Goal: Task Accomplishment & Management: Manage account settings

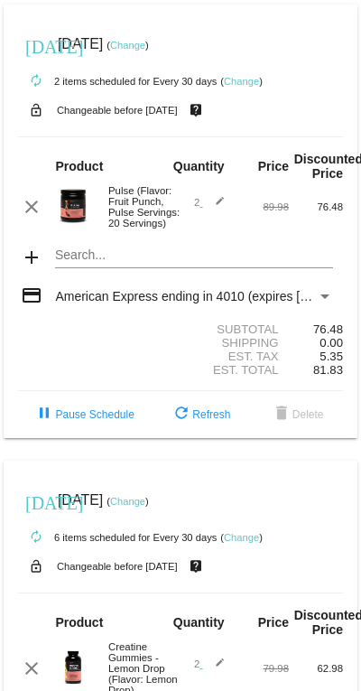
click at [176, 391] on section "Subtotal 76.48 Shipping 0.00 Est. Tax 5.35 Est. Total 81.83" at bounding box center [180, 350] width 325 height 82
click at [150, 336] on div "Subtotal 76.48" at bounding box center [180, 330] width 325 height 14
click at [90, 210] on img at bounding box center [73, 206] width 36 height 36
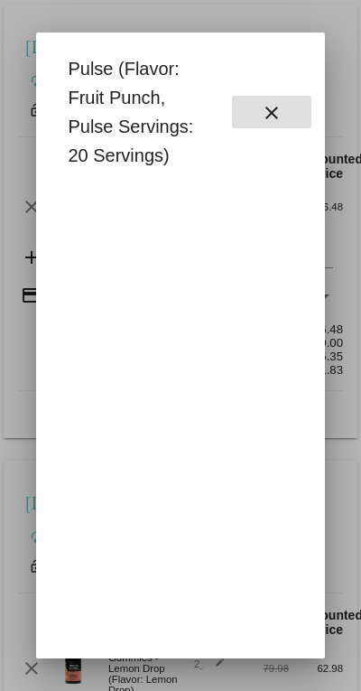
click at [278, 112] on mat-icon "close" at bounding box center [272, 113] width 22 height 22
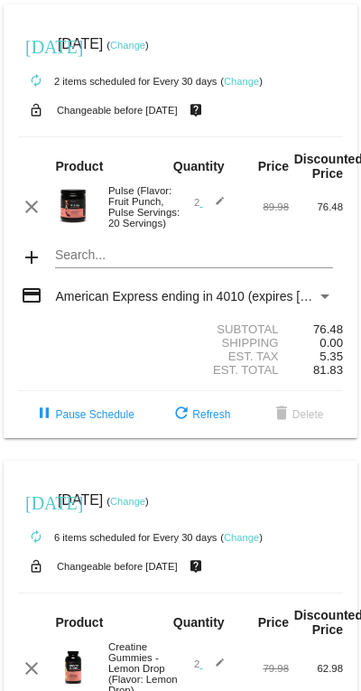
click at [147, 223] on div "Pulse (Flavor: Fruit Punch, Pulse Servings: 20 Servings)" at bounding box center [139, 206] width 81 height 43
click at [329, 299] on div "Payment Method" at bounding box center [325, 297] width 9 height 5
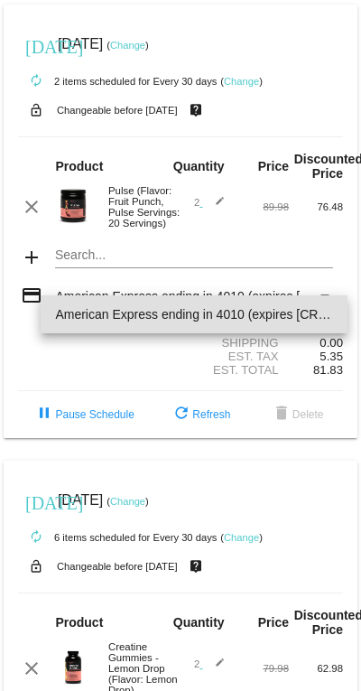
click at [145, 371] on div at bounding box center [180, 345] width 361 height 691
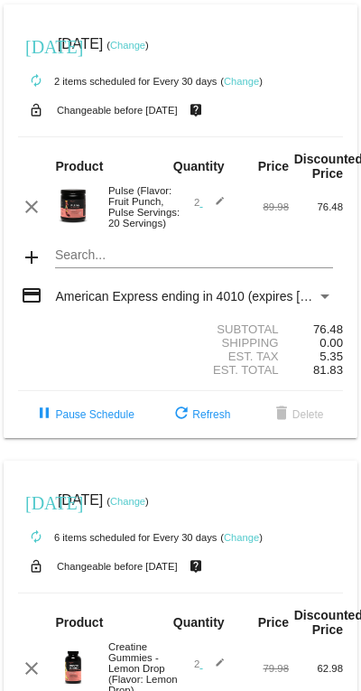
click at [165, 35] on div "[DATE] [DATE] ( Change )" at bounding box center [180, 44] width 325 height 36
click at [303, 110] on div "lock_open Changeable before [DATE] live_help" at bounding box center [180, 109] width 325 height 23
click at [98, 115] on small "Changeable before [DATE]" at bounding box center [117, 110] width 121 height 11
click at [76, 66] on div "autorenew 2 items scheduled for Every 30 days ( Change )" at bounding box center [180, 80] width 325 height 36
click at [154, 143] on mat-card-content "Product Quantity Price Discounted Price clear Pulse (Flavor: Fruit Punch, Pulse…" at bounding box center [180, 263] width 325 height 255
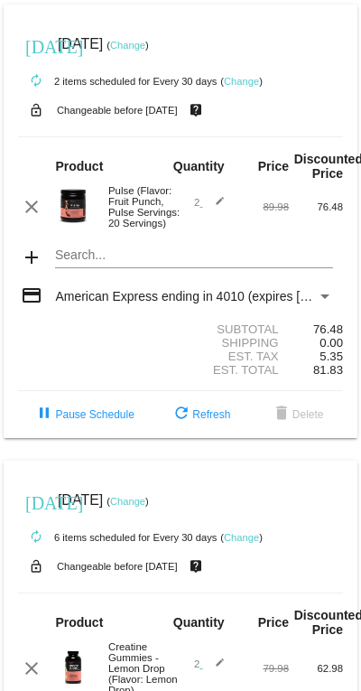
click at [211, 169] on strong "Quantity" at bounding box center [199, 166] width 52 height 14
click at [80, 165] on strong "Product" at bounding box center [79, 166] width 48 height 14
click at [94, 90] on div "autorenew 2 items scheduled for Every 30 days ( Change )" at bounding box center [180, 80] width 325 height 36
click at [251, 80] on link "Change" at bounding box center [241, 81] width 35 height 11
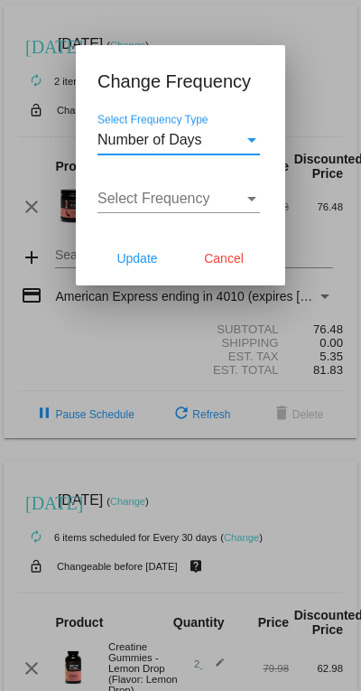
click at [227, 251] on span "Cancel" at bounding box center [224, 258] width 40 height 14
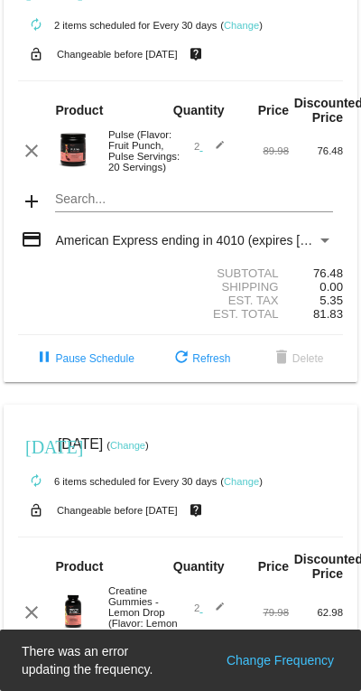
scroll to position [6, 0]
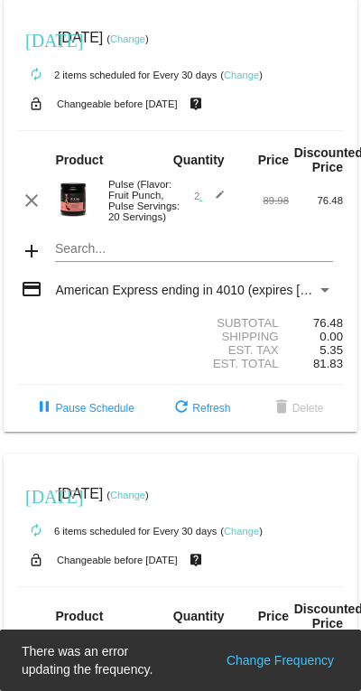
click at [167, 330] on div "Subtotal 76.48" at bounding box center [180, 323] width 325 height 14
click at [176, 330] on div "Subtotal 76.48" at bounding box center [180, 323] width 325 height 14
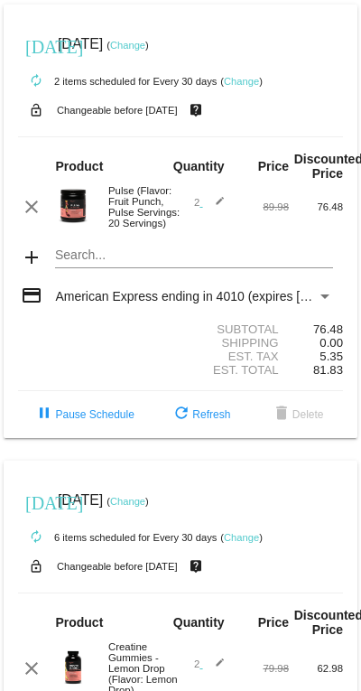
scroll to position [0, 0]
click at [145, 41] on link "Change" at bounding box center [127, 45] width 35 height 11
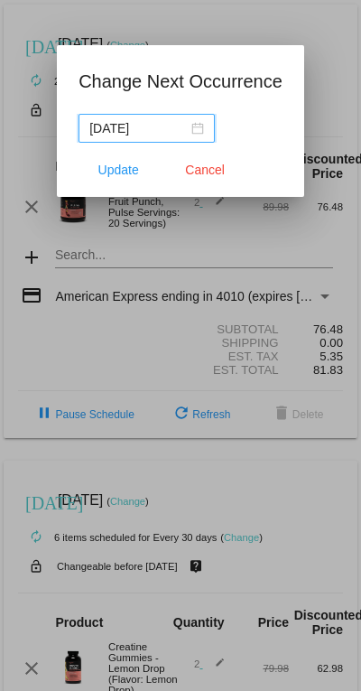
click at [164, 120] on input "2025-08-17" at bounding box center [138, 128] width 98 height 20
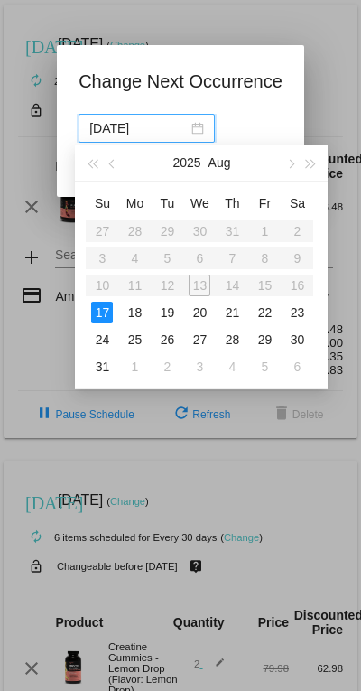
click at [212, 285] on table "Su Mo Tu We Th Fr Sa 27 28 29 30 31 1 2 3 4 5 6 7 8 9 10 11 12 13 14 15 16 17 1…" at bounding box center [200, 285] width 228 height 192
click at [112, 307] on div "17" at bounding box center [102, 313] width 22 height 22
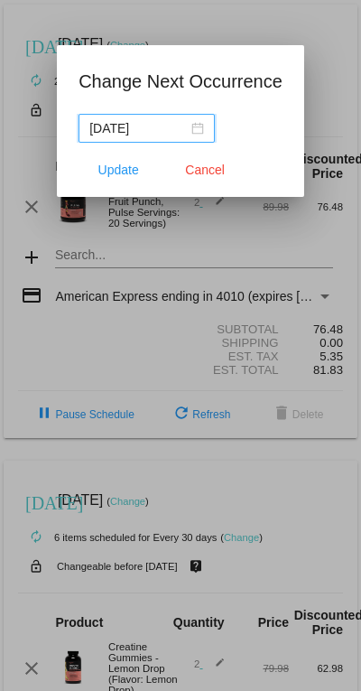
click at [215, 170] on span "Cancel" at bounding box center [205, 170] width 40 height 14
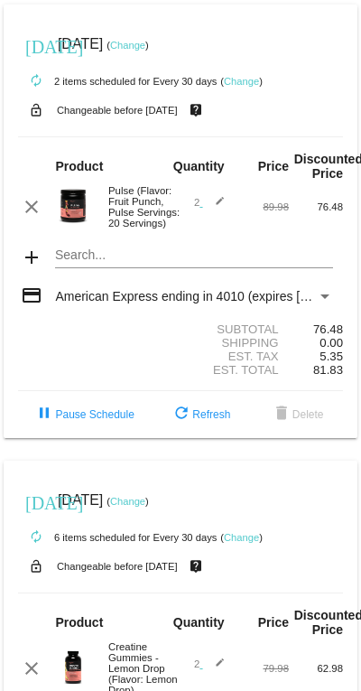
click at [162, 214] on div "Pulse (Flavor: Fruit Punch, Pulse Servings: 20 Servings)" at bounding box center [139, 206] width 81 height 43
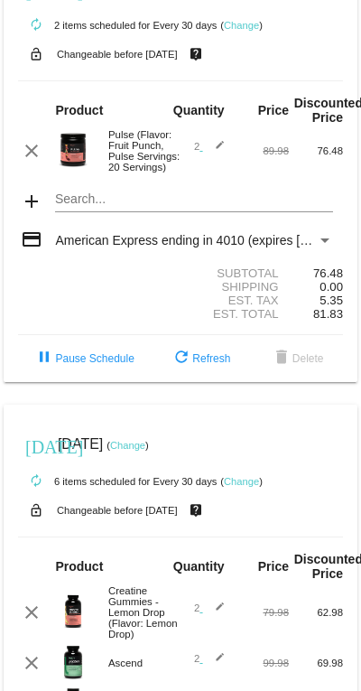
scroll to position [60, 0]
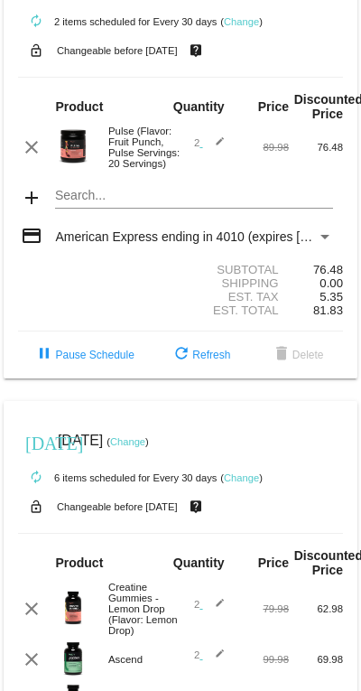
click at [224, 620] on mat-icon "edit" at bounding box center [214, 609] width 22 height 22
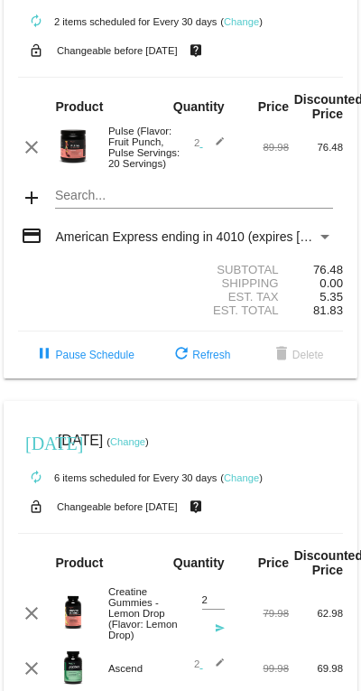
click at [159, 483] on small "autorenew 6 items scheduled for Every 30 days" at bounding box center [117, 478] width 199 height 11
click at [133, 628] on div "Creatine Gummies - Lemon Drop (Flavor: Lemon Drop)" at bounding box center [139, 613] width 81 height 54
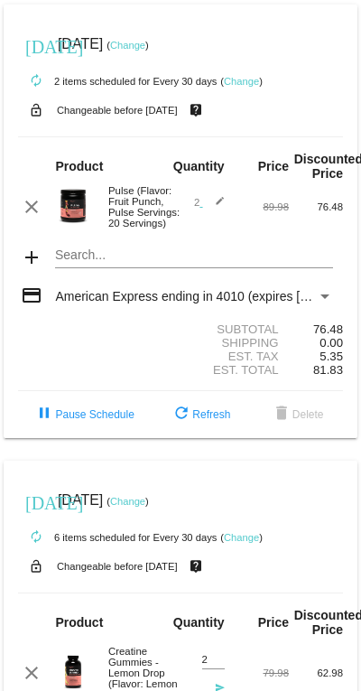
scroll to position [0, 0]
click at [134, 221] on div "Pulse (Flavor: Fruit Punch, Pulse Servings: 20 Servings)" at bounding box center [139, 206] width 81 height 43
click at [82, 208] on img at bounding box center [73, 206] width 36 height 36
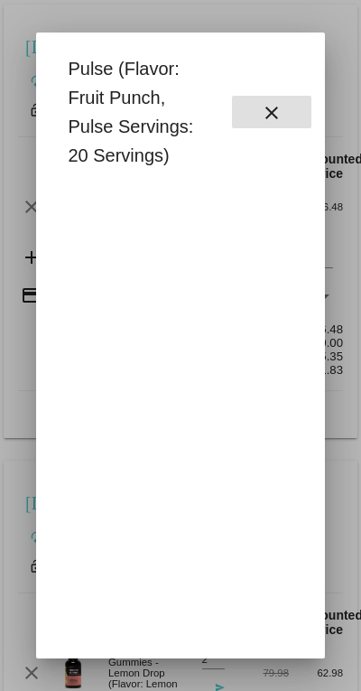
click at [282, 113] on mat-icon "close" at bounding box center [272, 113] width 22 height 22
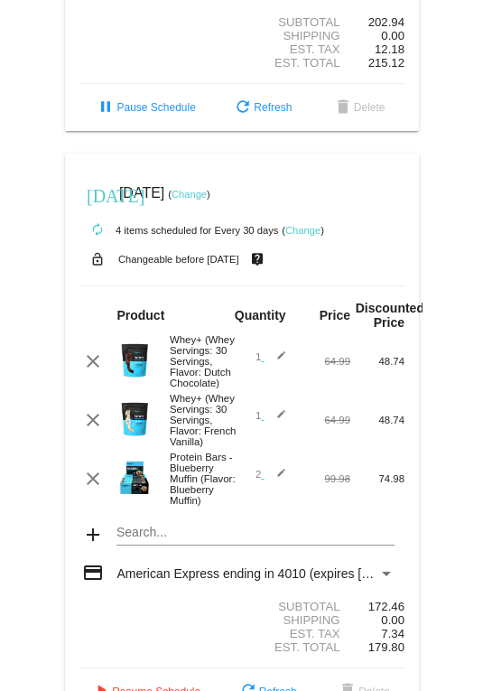
scroll to position [874, 0]
